Goal: Task Accomplishment & Management: Check status

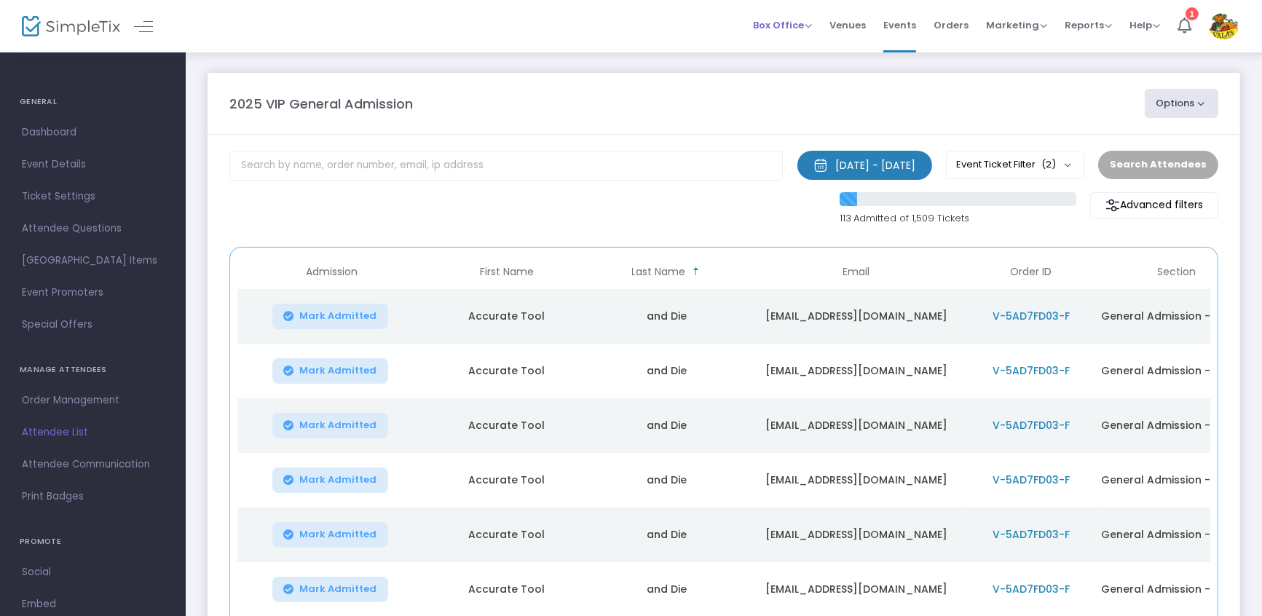
click at [771, 22] on span "Box Office" at bounding box center [782, 25] width 59 height 14
click at [902, 25] on span "Events" at bounding box center [900, 25] width 33 height 37
click at [947, 20] on span "Orders" at bounding box center [951, 25] width 35 height 37
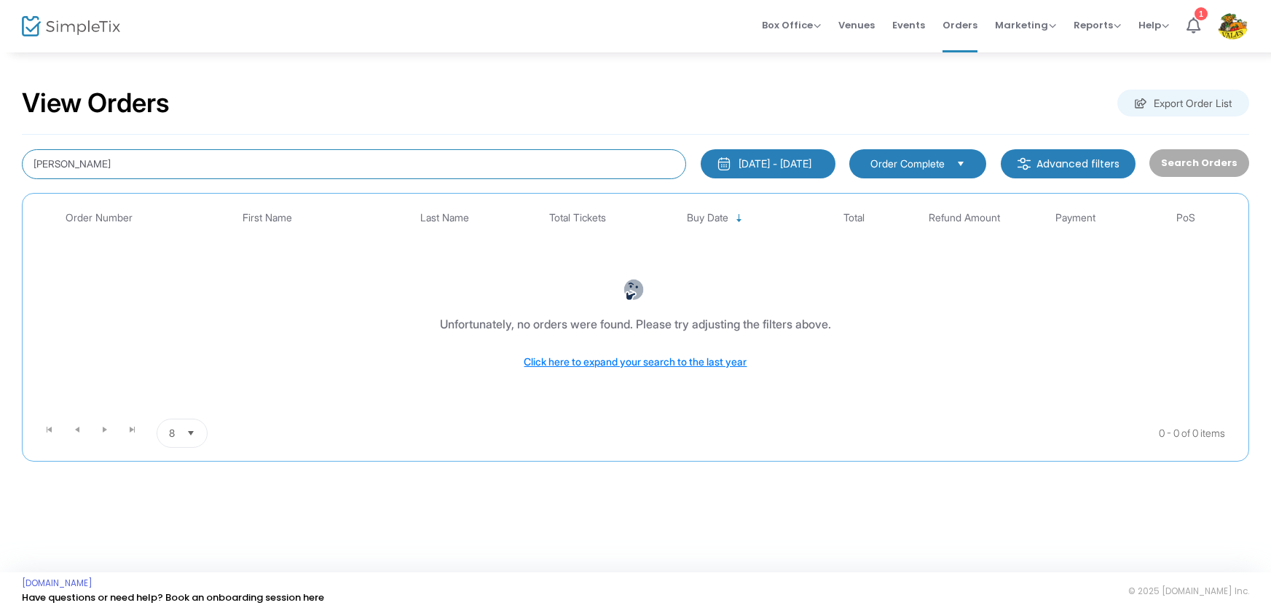
drag, startPoint x: 115, startPoint y: 160, endPoint x: 0, endPoint y: 131, distance: 118.5
click at [0, 131] on div "View Orders Export Order List [PERSON_NAME] [DATE] - [DATE] Last 30 Days [DATE]…" at bounding box center [635, 282] width 1271 height 462
type input "b"
type input "[PERSON_NAME]"
click at [793, 163] on div "[DATE] - [DATE]" at bounding box center [775, 164] width 73 height 15
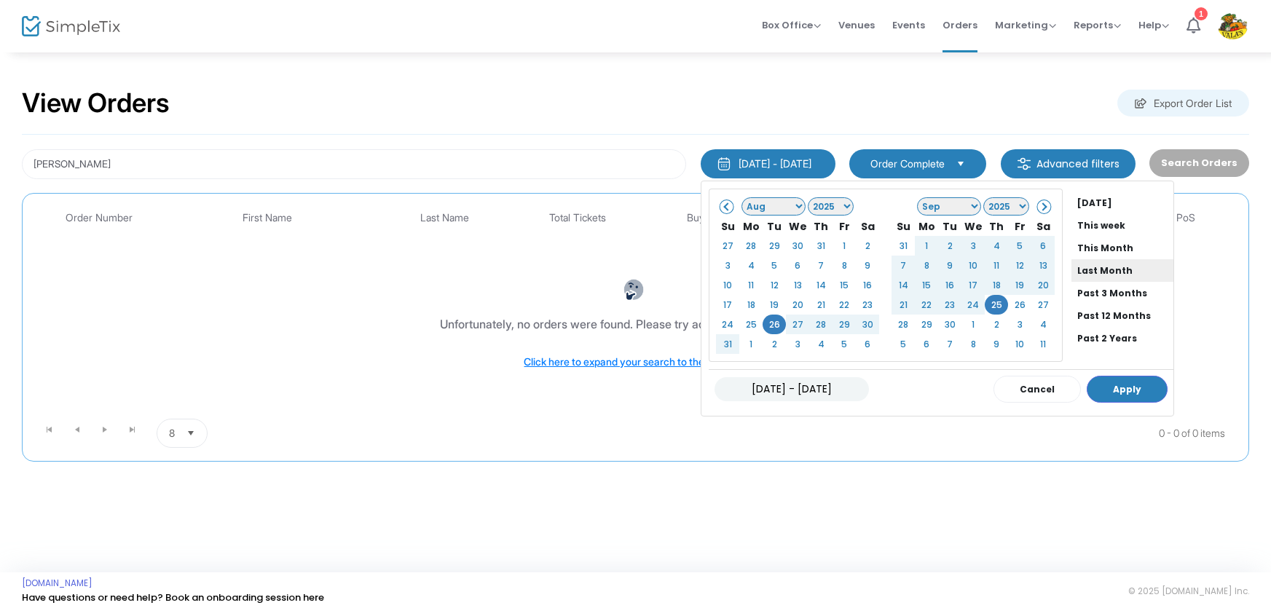
scroll to position [49, 0]
click at [1074, 291] on li "Past 3 Months" at bounding box center [1123, 292] width 102 height 23
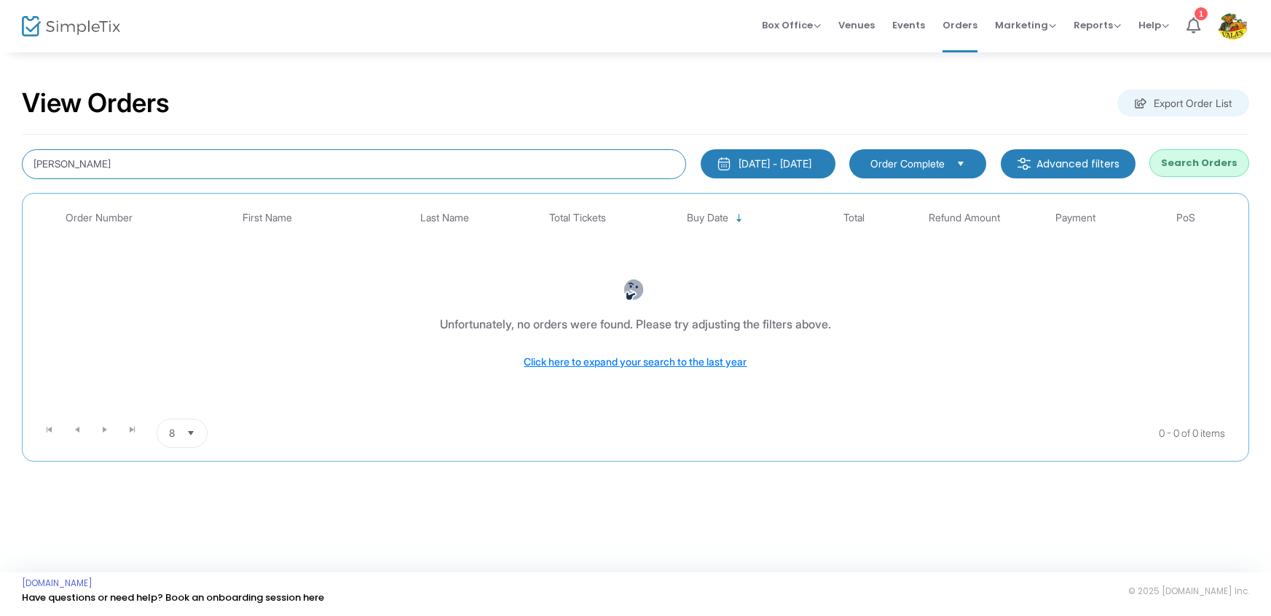
click at [93, 158] on input "[PERSON_NAME]" at bounding box center [354, 164] width 664 height 30
click at [111, 168] on input "[PERSON_NAME]" at bounding box center [354, 164] width 664 height 30
drag, startPoint x: 72, startPoint y: 168, endPoint x: 0, endPoint y: 165, distance: 72.1
click at [0, 165] on div "View Orders Export Order List [PERSON_NAME] [DATE] - [DATE] Last 30 Days [DATE]…" at bounding box center [635, 282] width 1271 height 462
